Goal: Information Seeking & Learning: Learn about a topic

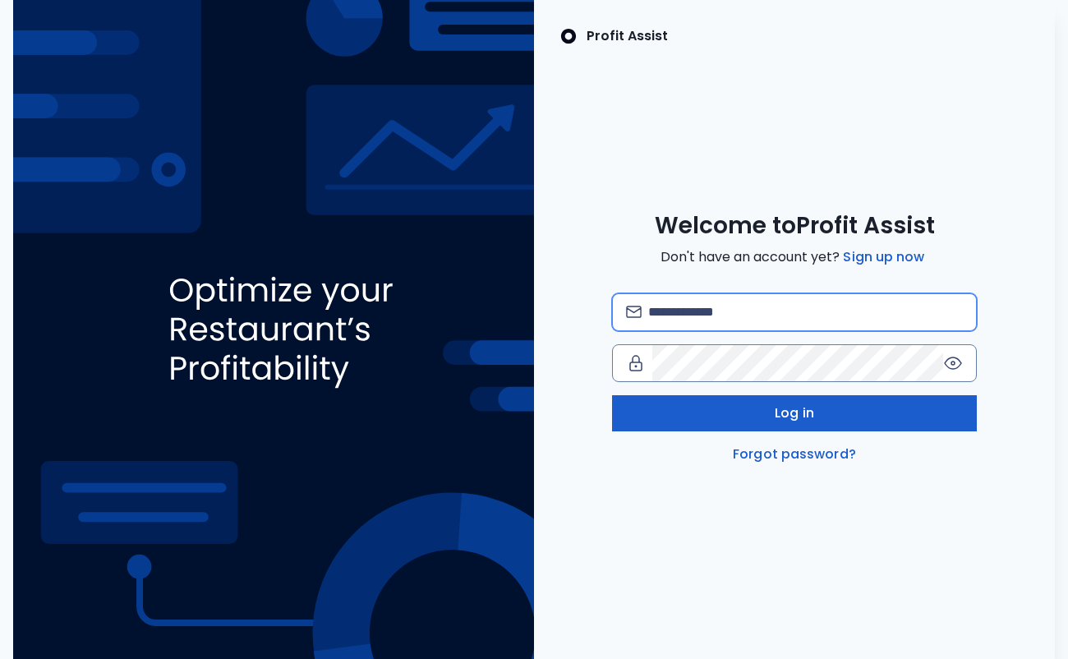
type input "**********"
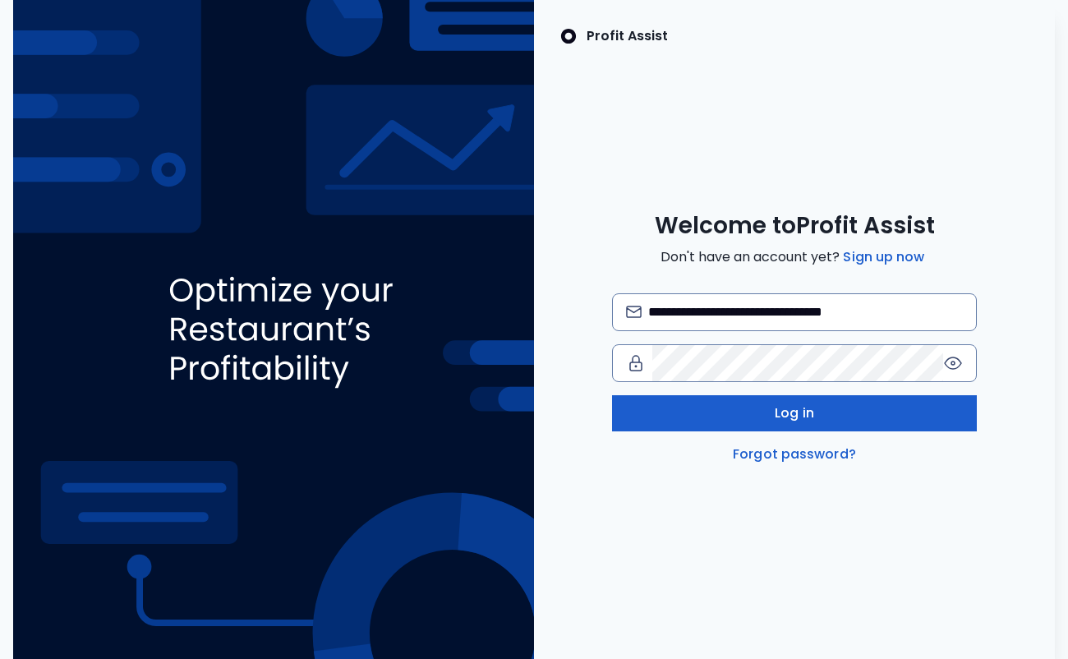
click at [781, 414] on span "Log in" at bounding box center [794, 413] width 39 height 20
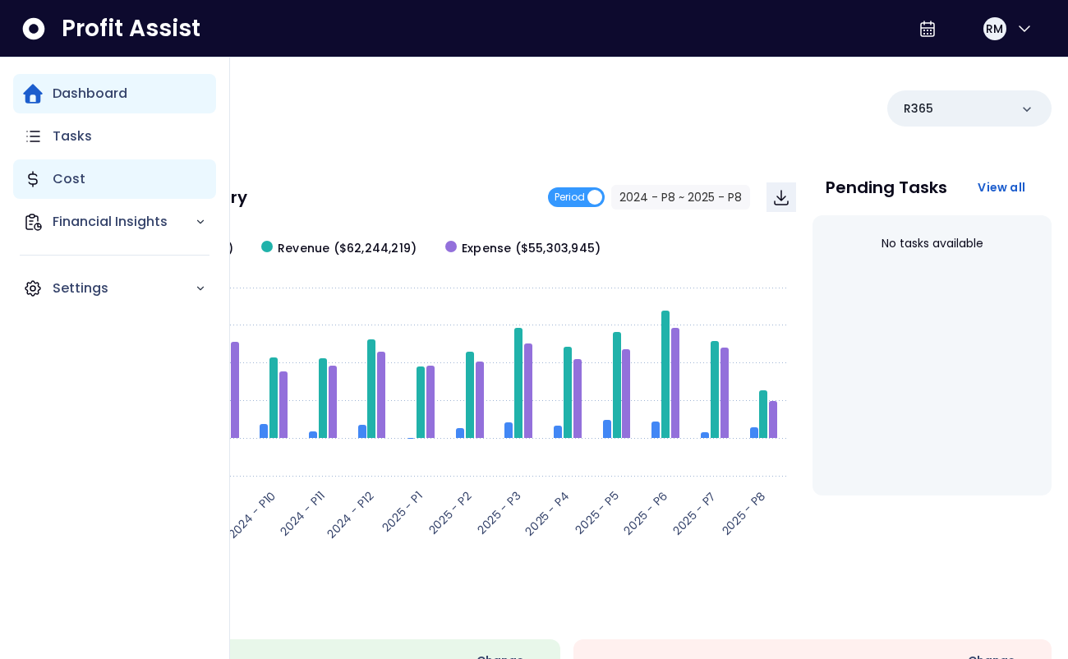
click at [60, 185] on p "Cost" at bounding box center [69, 179] width 33 height 20
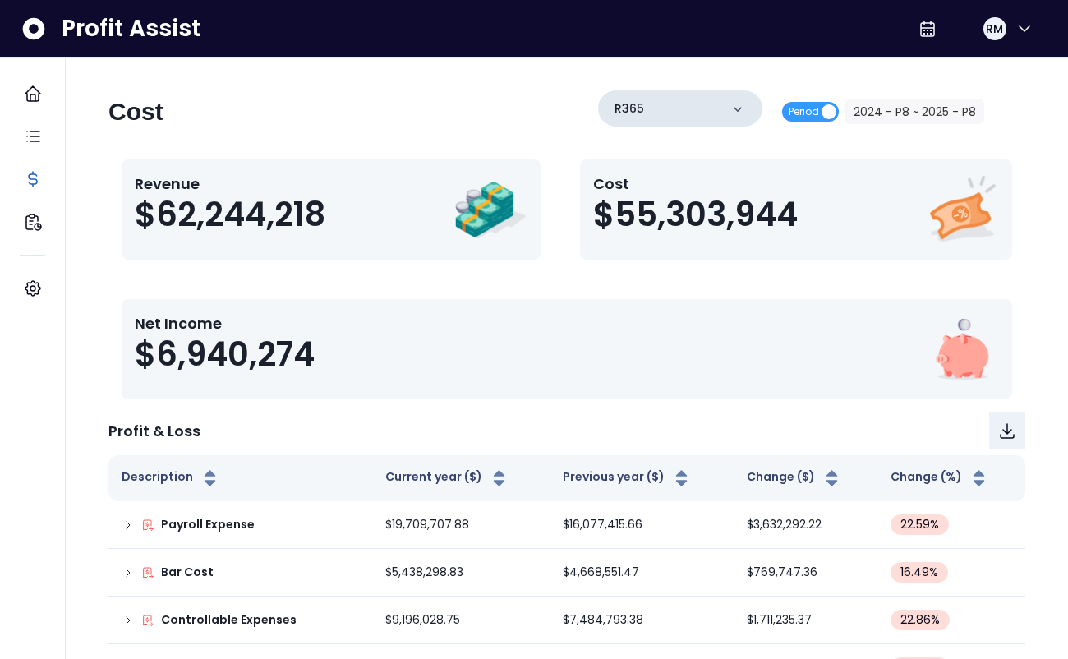
click at [749, 115] on div "R365" at bounding box center [680, 108] width 164 height 36
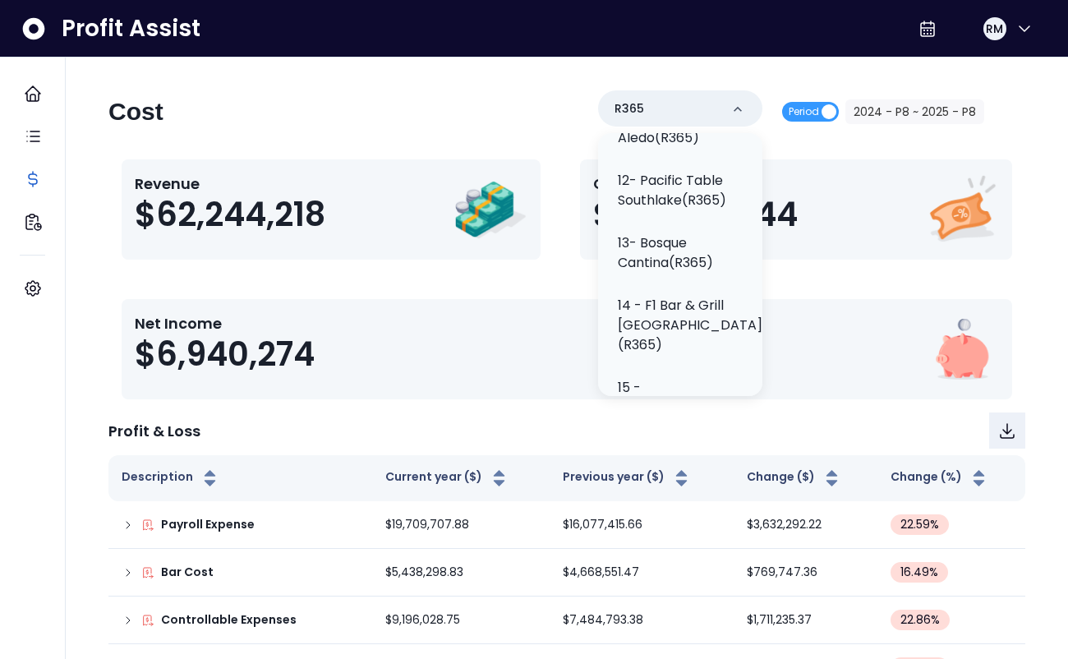
scroll to position [833, 0]
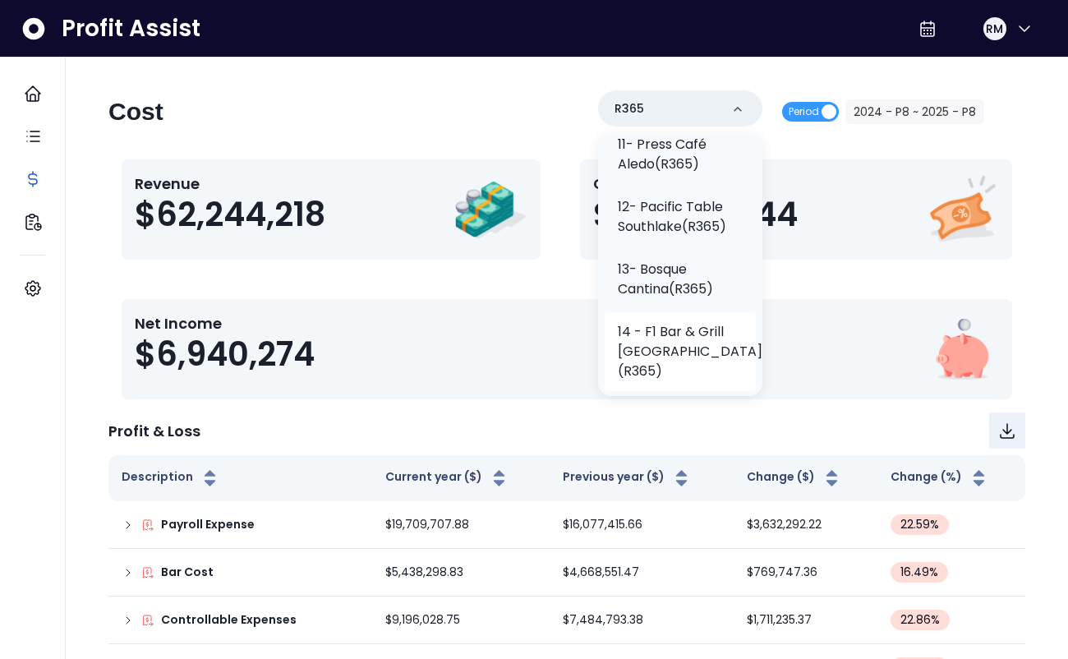
click at [648, 322] on p "14 - F1 Bar & Grill [GEOGRAPHIC_DATA](R365)" at bounding box center [690, 351] width 145 height 59
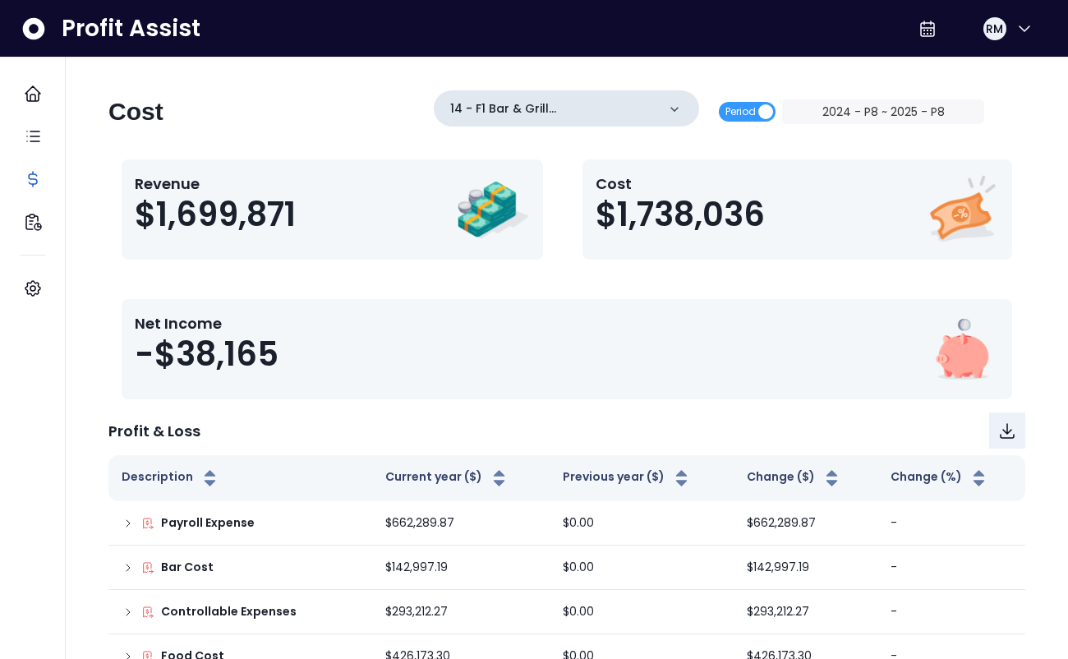
click at [683, 113] on icon at bounding box center [674, 109] width 16 height 16
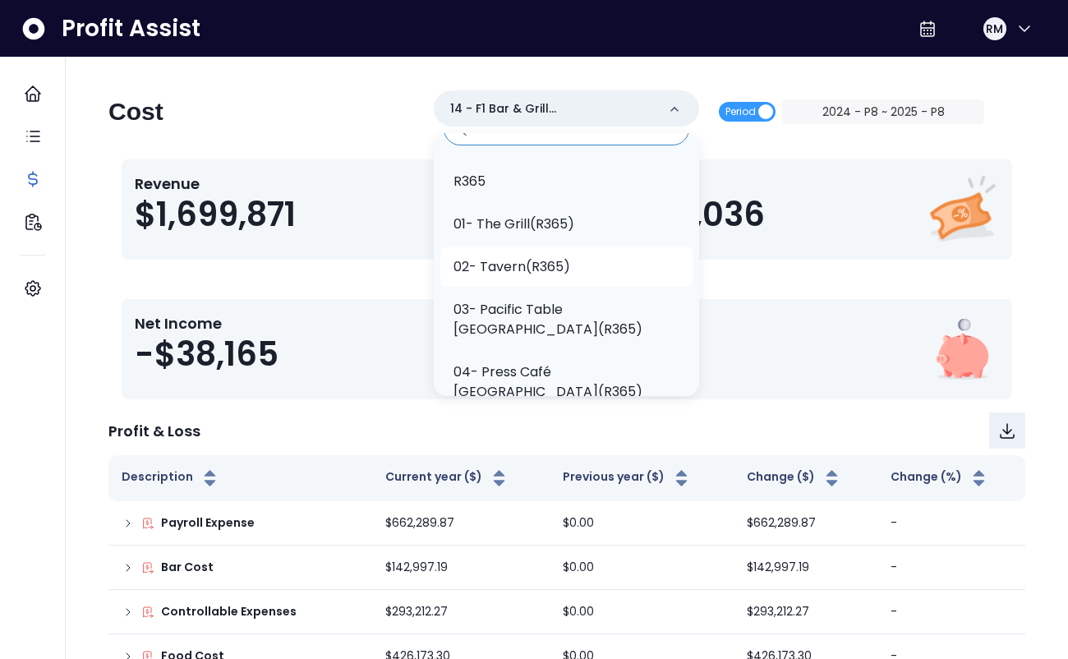
scroll to position [28, 0]
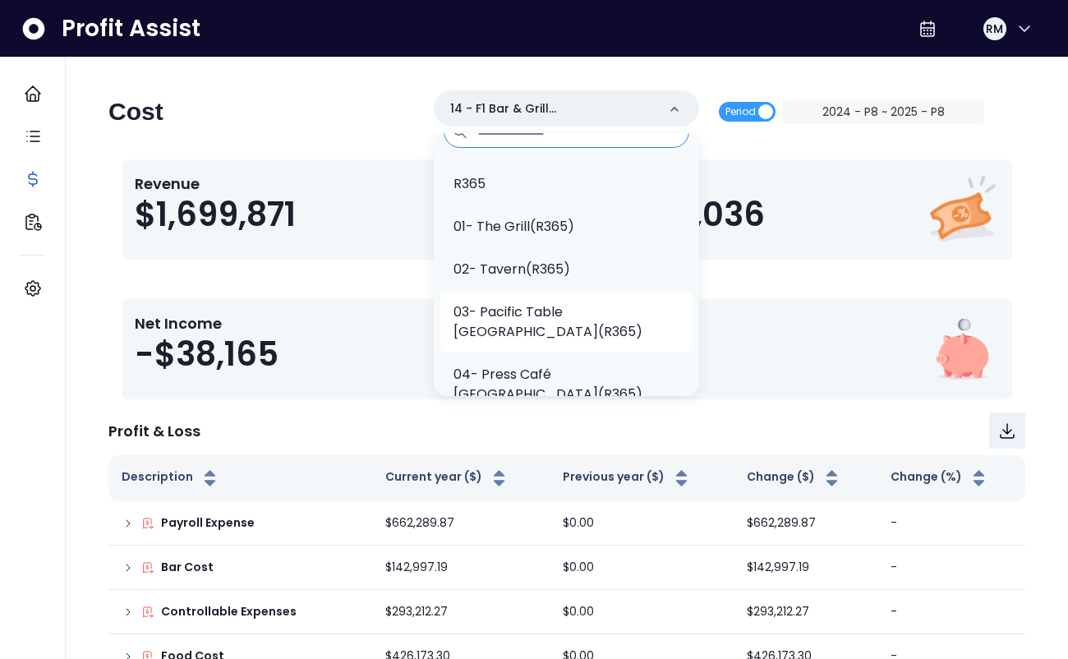
click at [653, 316] on p "03- Pacific Table [GEOGRAPHIC_DATA](R365)" at bounding box center [567, 321] width 226 height 39
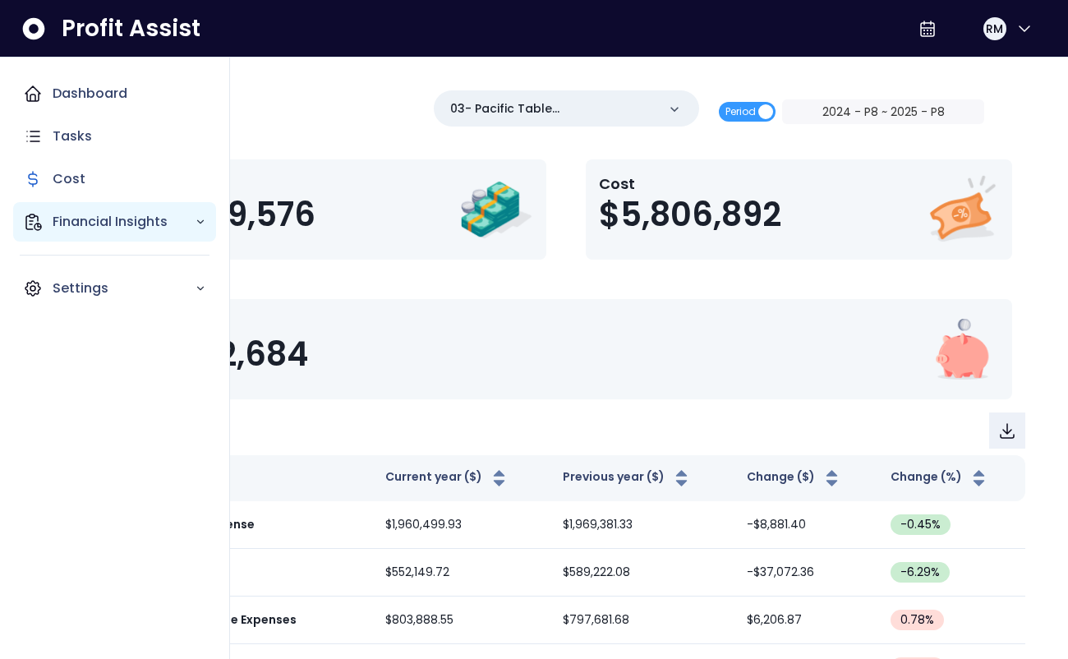
click at [74, 222] on p "Financial Insights" at bounding box center [124, 222] width 142 height 20
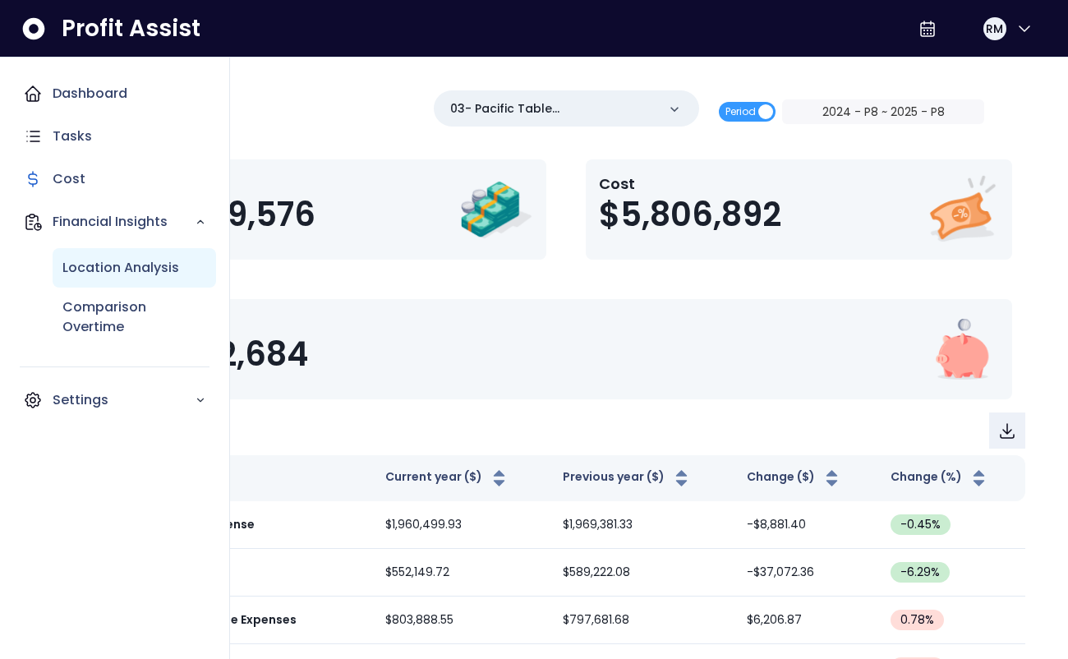
click at [91, 268] on p "Location Analysis" at bounding box center [120, 268] width 117 height 20
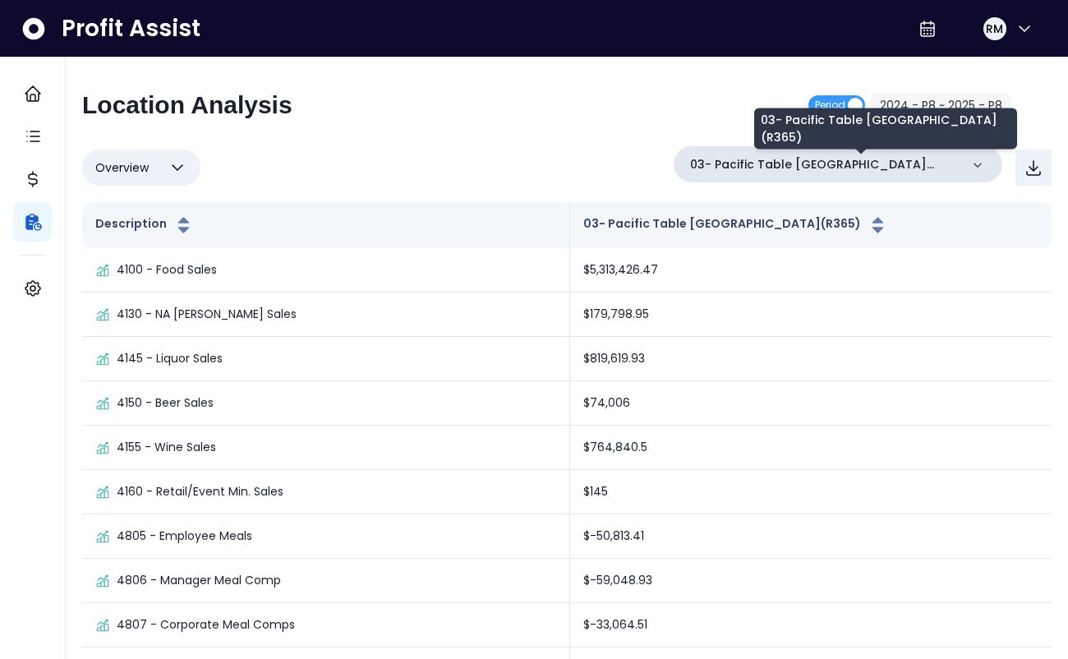
click at [863, 168] on p "03- Pacific Table [GEOGRAPHIC_DATA](R365)" at bounding box center [825, 164] width 270 height 17
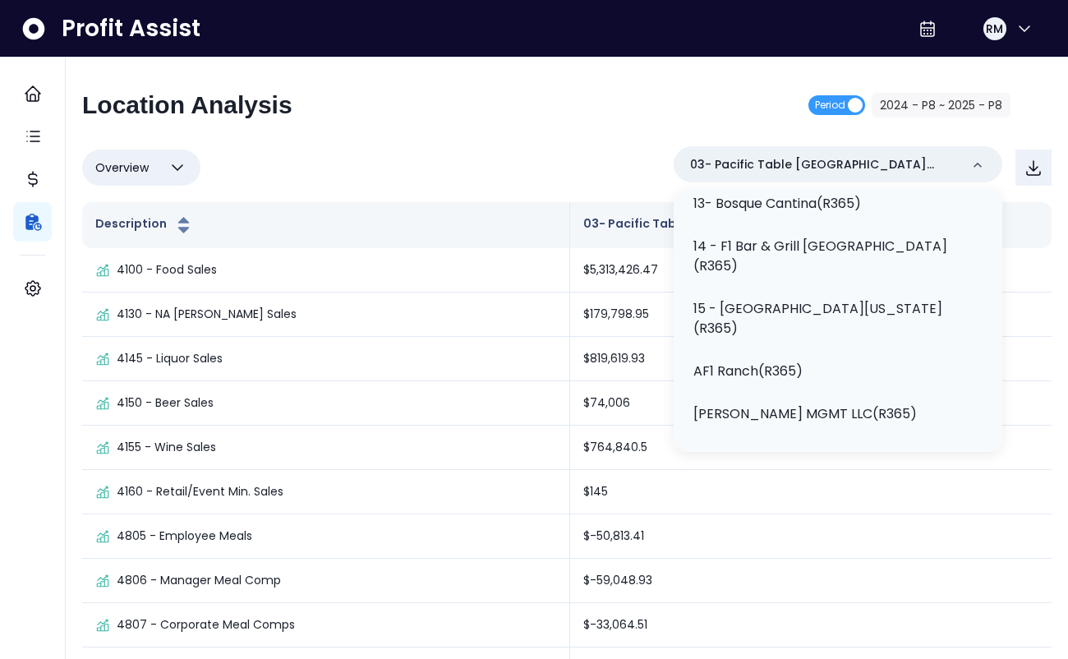
scroll to position [11, 0]
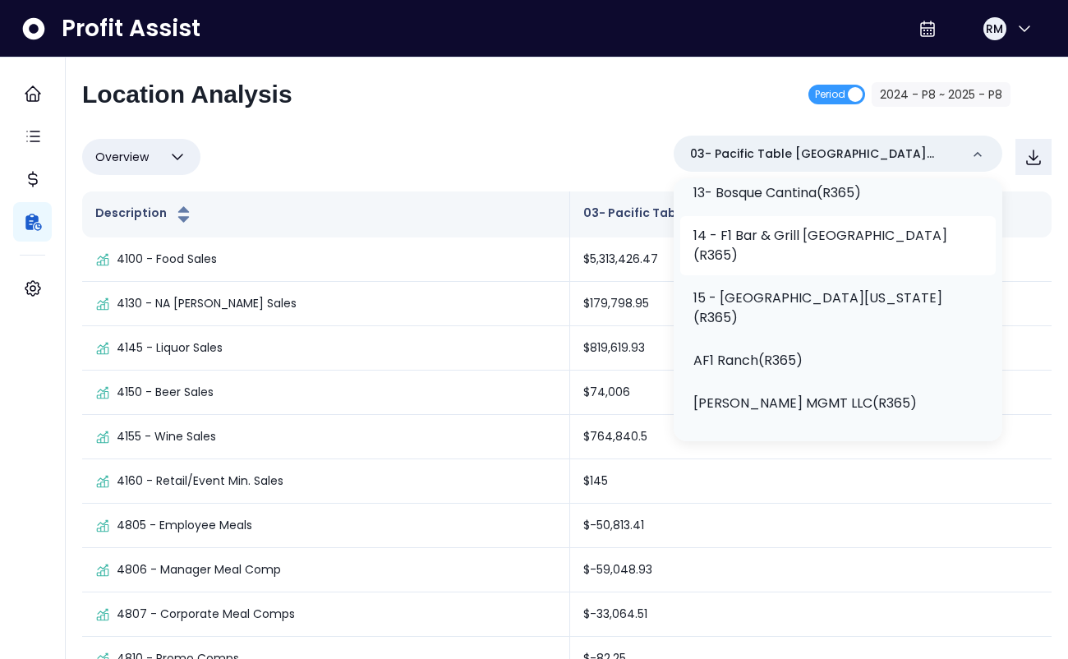
click at [838, 265] on p "14 - F1 Bar & Grill [GEOGRAPHIC_DATA](R365)" at bounding box center [838, 245] width 289 height 39
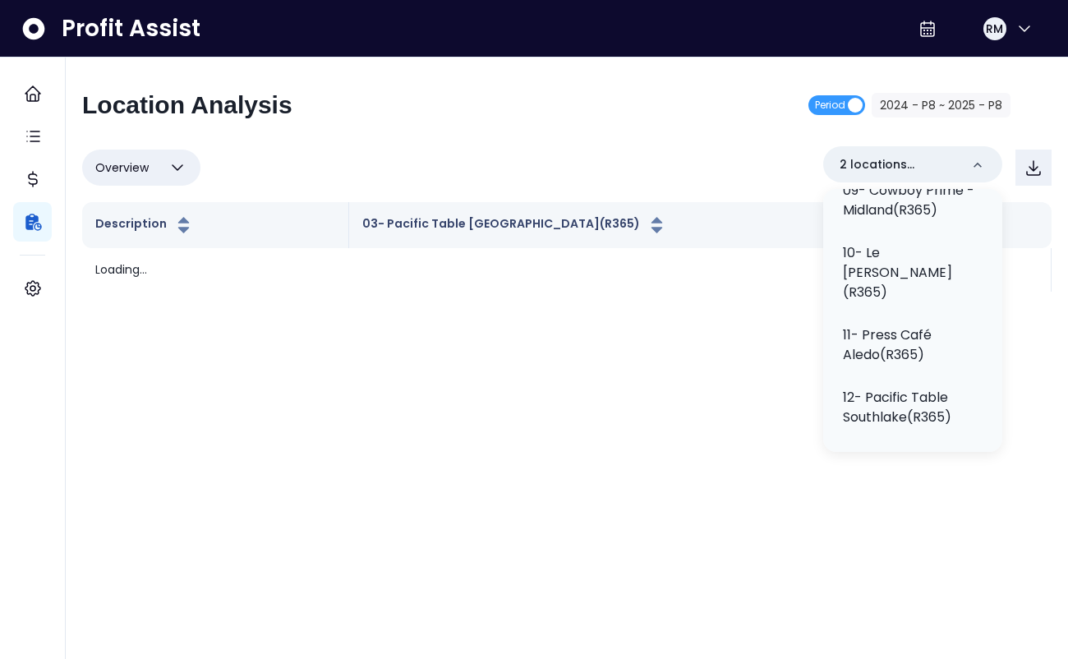
scroll to position [0, 0]
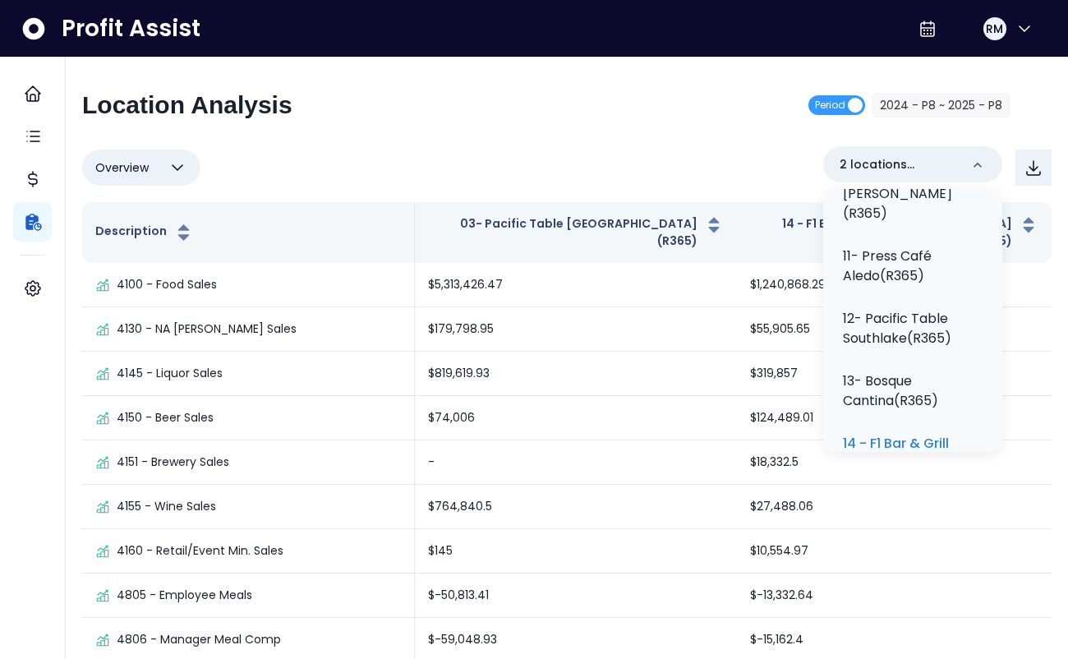
click at [486, 109] on div "Location Analysis Period 2024 - P8 ~ 2025 - P8" at bounding box center [546, 111] width 929 height 43
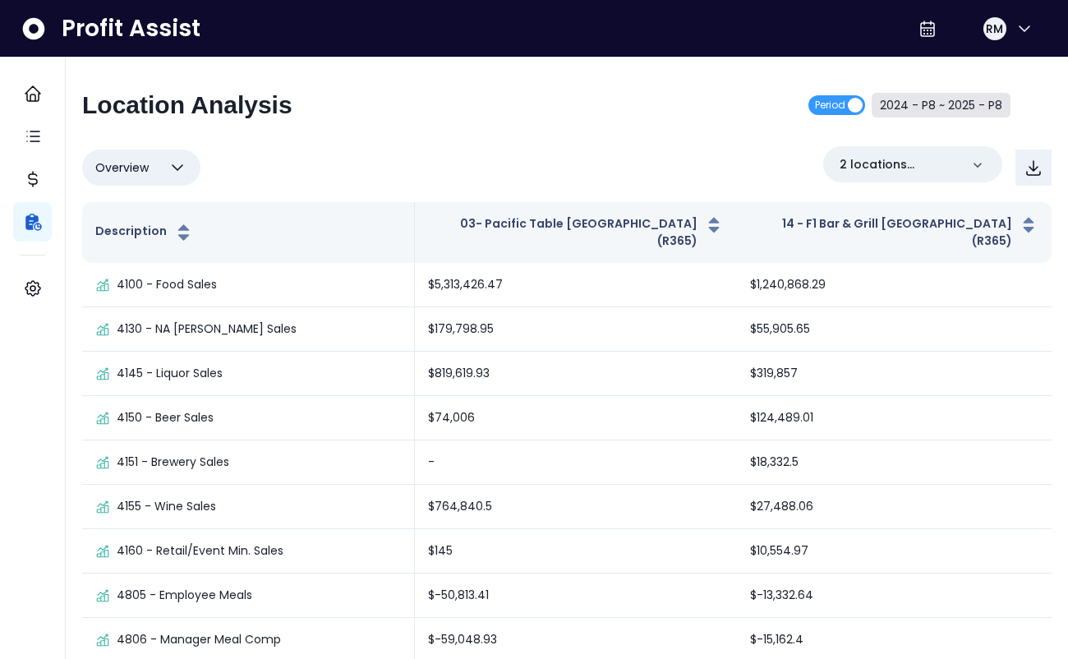
click at [936, 99] on button "2024 - P8 ~ 2025 - P8" at bounding box center [941, 105] width 139 height 25
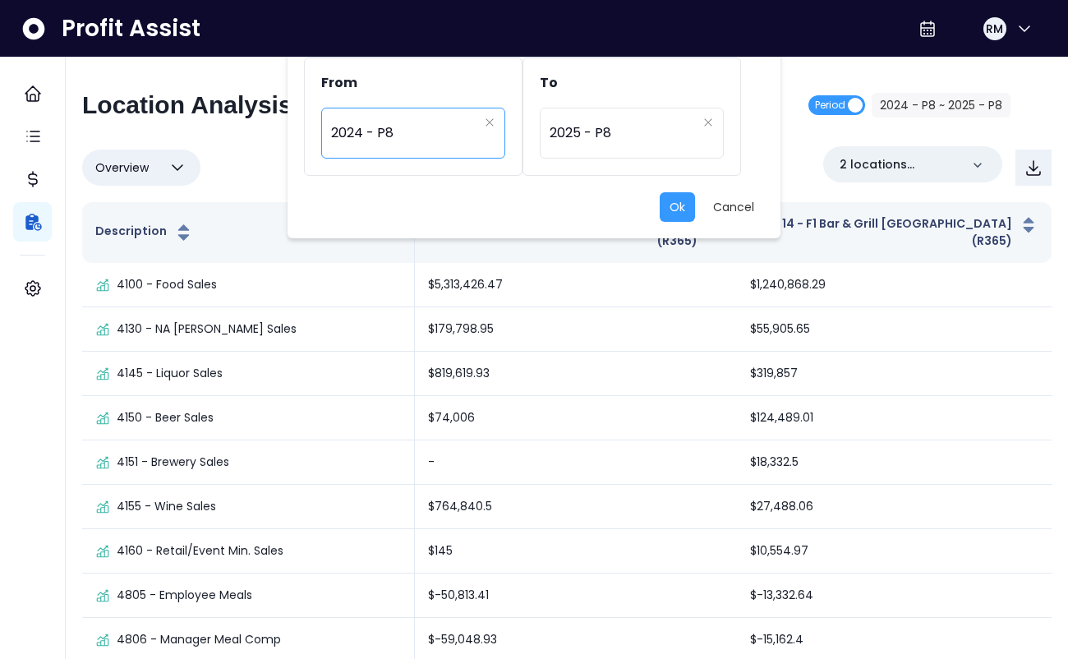
click at [438, 127] on span "2024 - P8" at bounding box center [404, 133] width 147 height 38
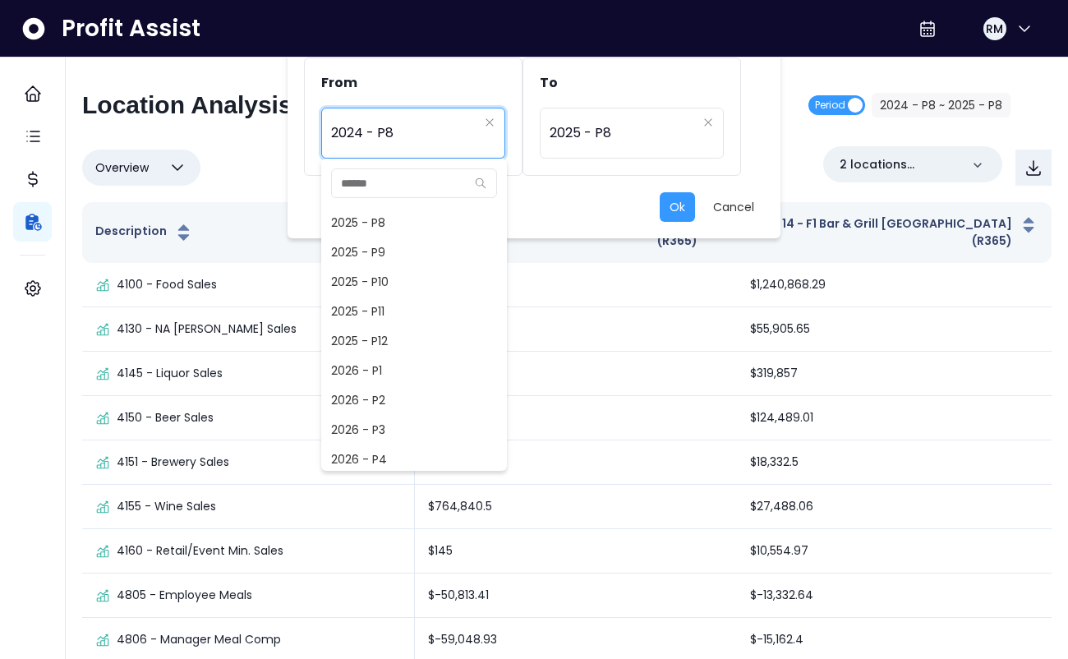
scroll to position [1227, 0]
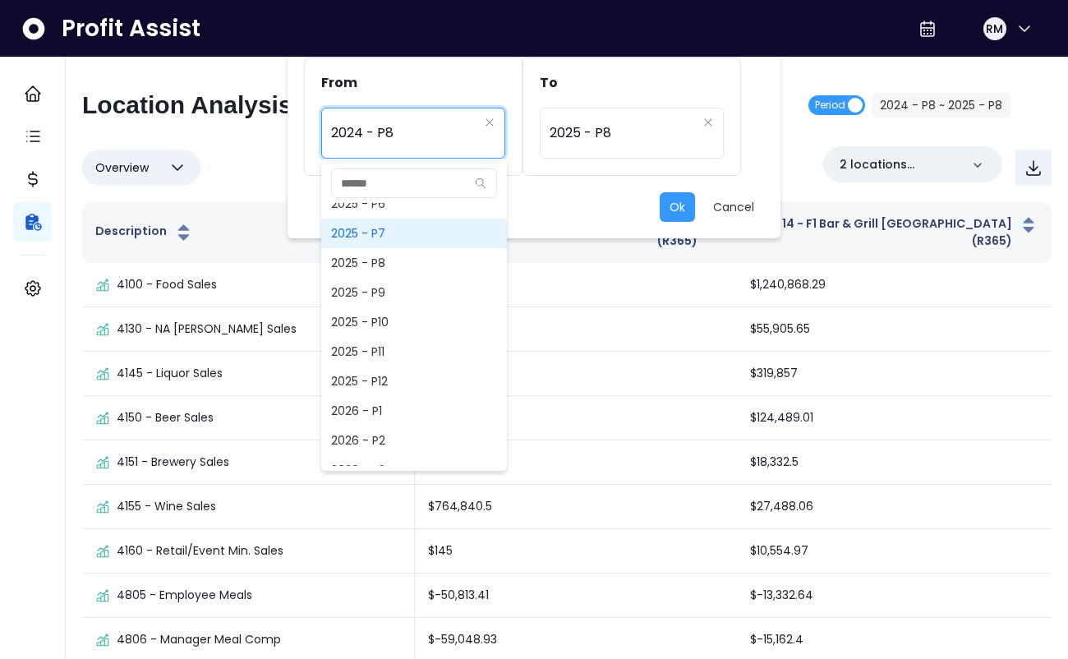
click at [380, 235] on span "2025 - P7" at bounding box center [414, 234] width 186 height 30
type input "*********"
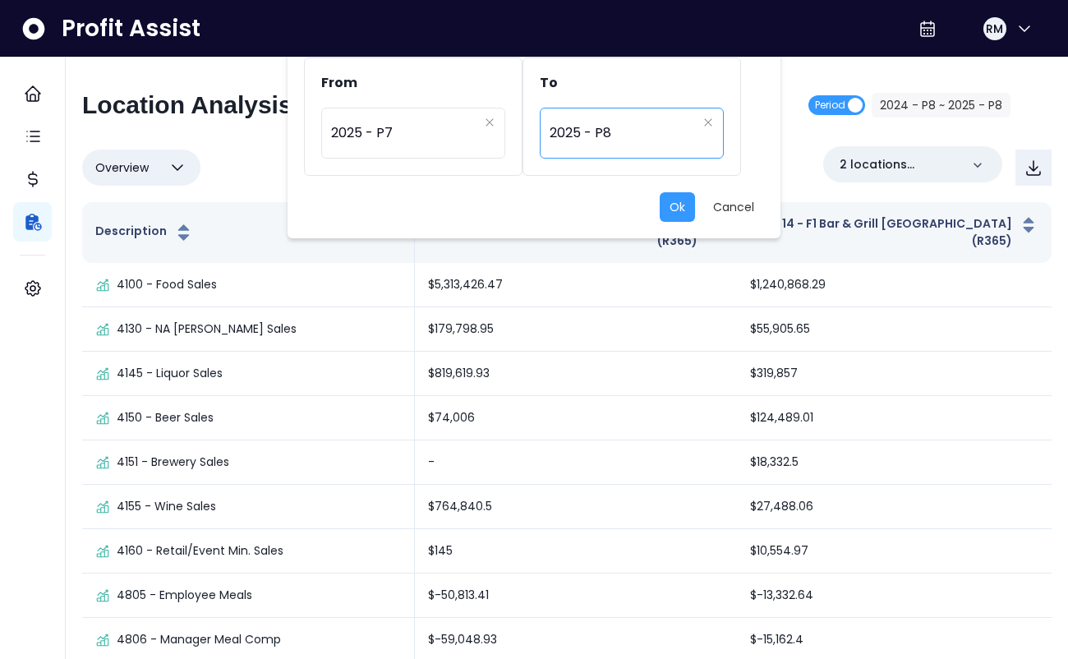
click at [642, 135] on span "2025 - P8" at bounding box center [623, 133] width 147 height 38
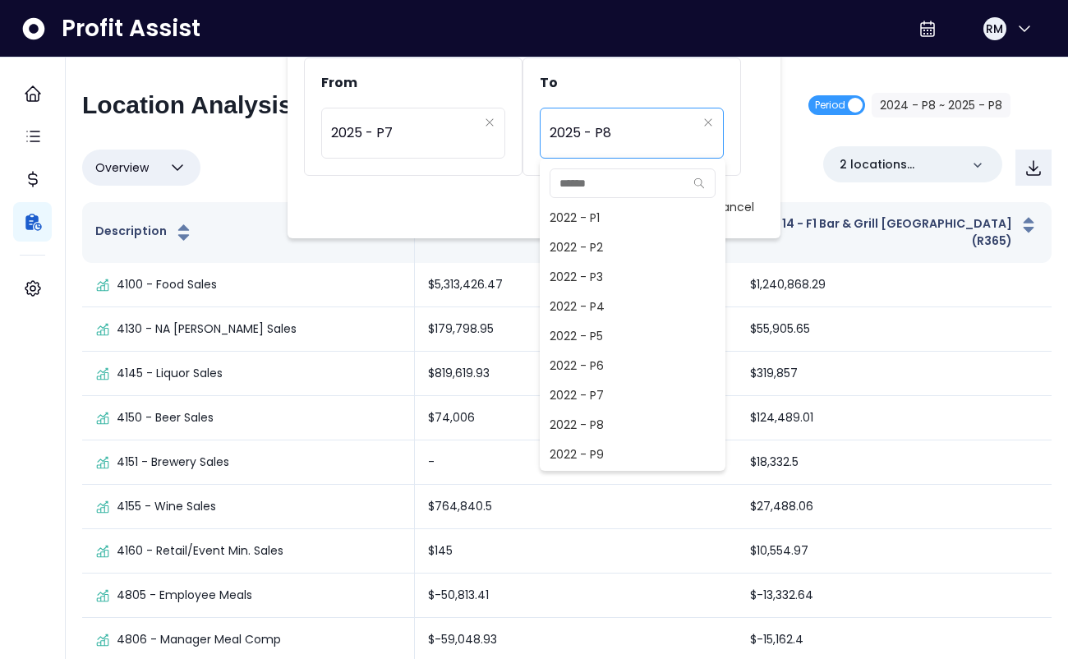
scroll to position [1035, 0]
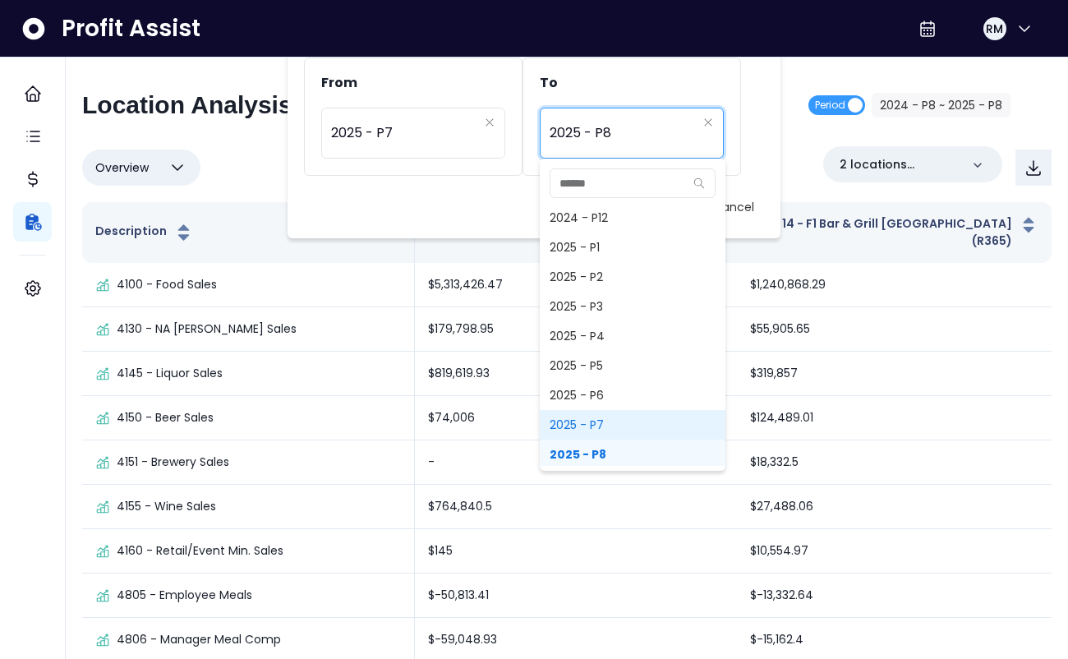
click at [592, 426] on span "2025 - P7" at bounding box center [633, 425] width 186 height 30
type input "*********"
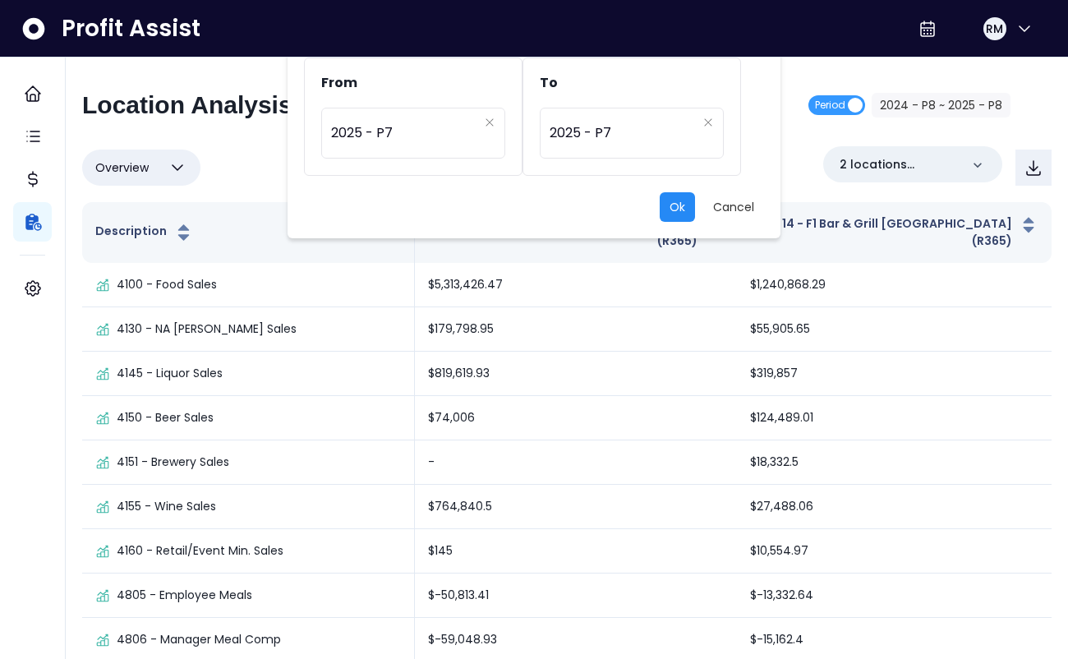
click at [678, 212] on button "Ok" at bounding box center [677, 207] width 35 height 30
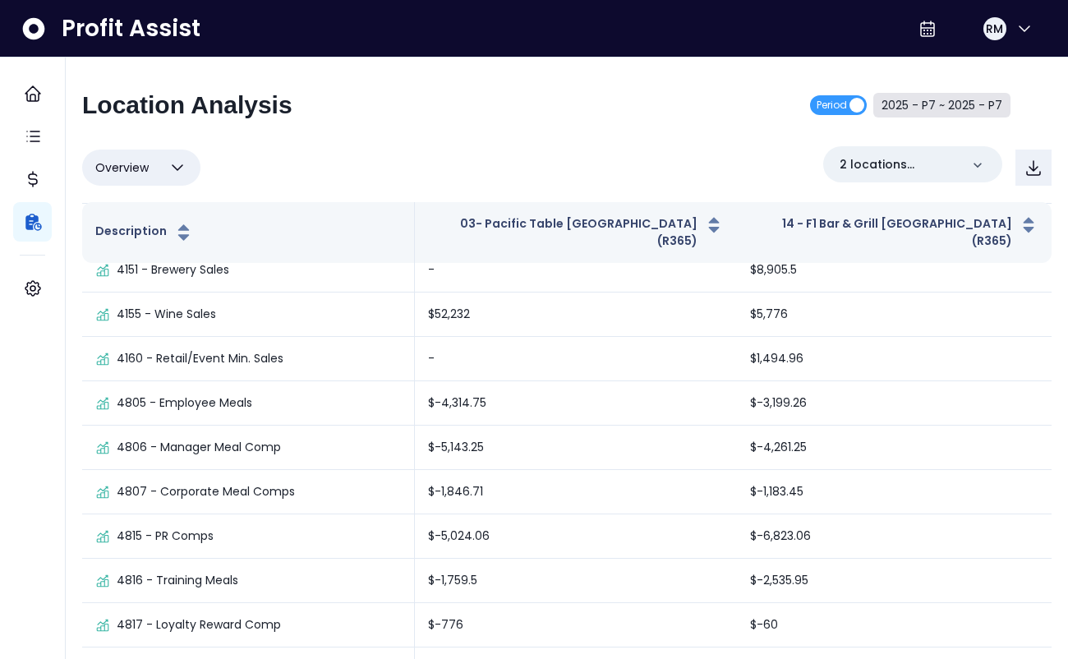
scroll to position [205, 0]
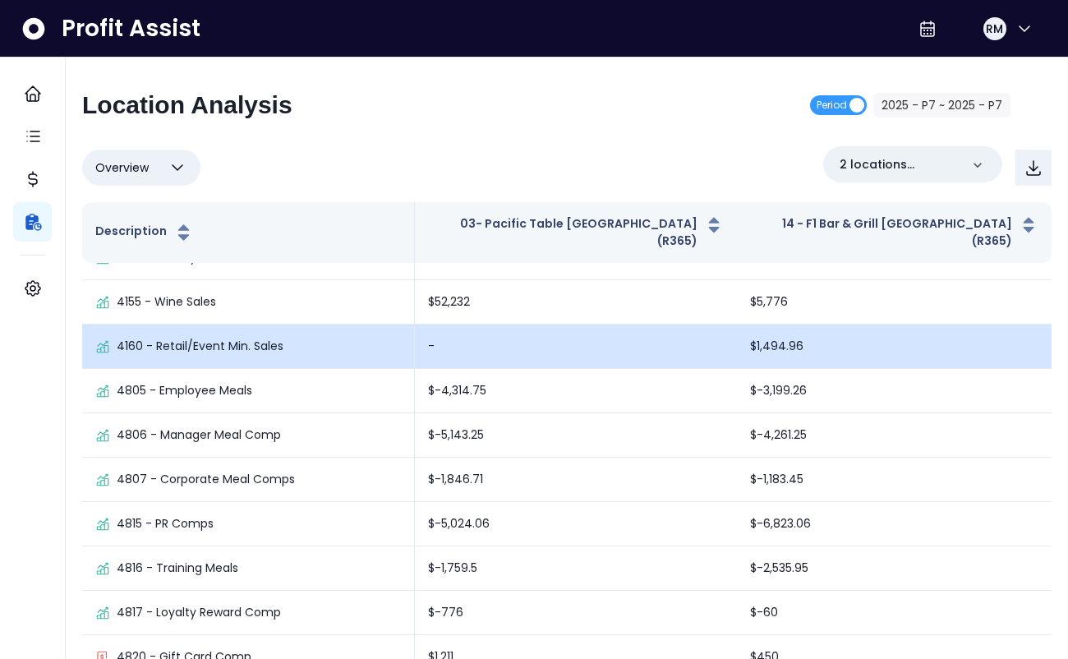
click at [792, 330] on td "$1,494.96" at bounding box center [894, 347] width 315 height 44
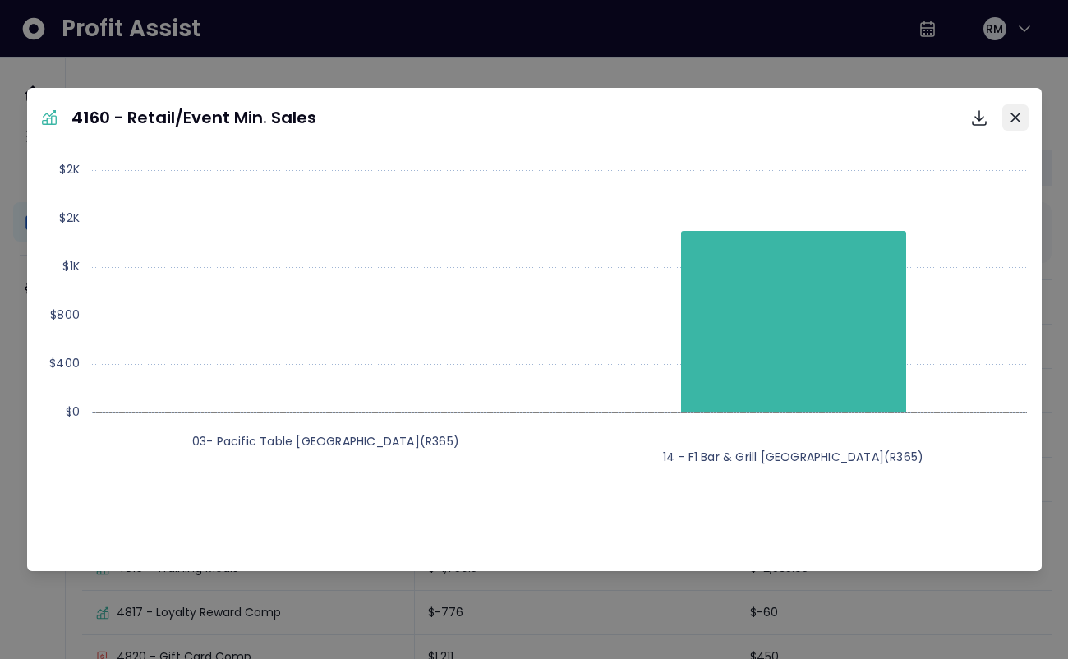
click at [1016, 113] on icon "Close" at bounding box center [1016, 118] width 10 height 10
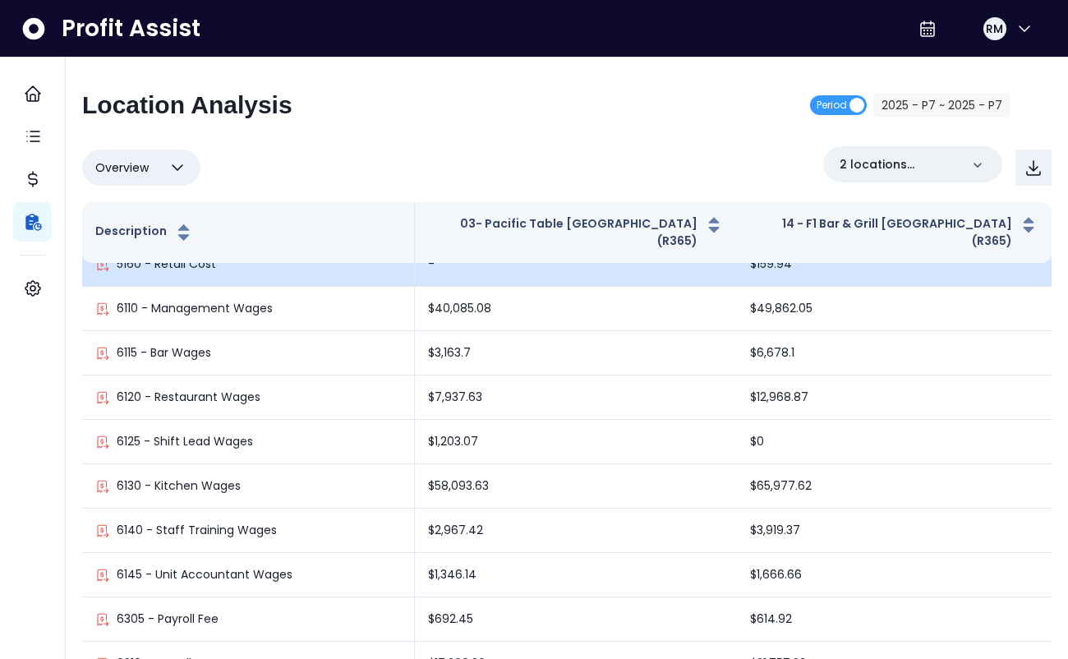
scroll to position [1267, 0]
